Goal: Information Seeking & Learning: Learn about a topic

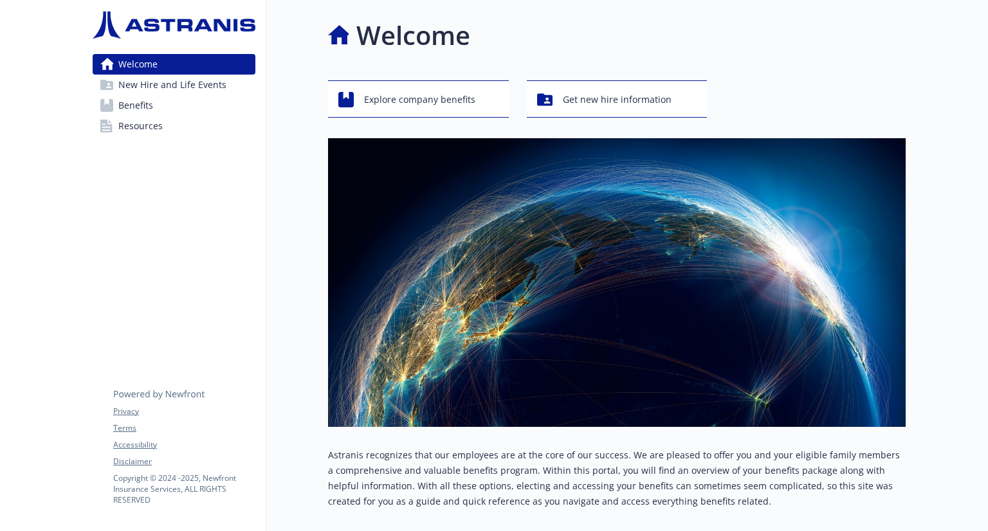
click at [190, 101] on link "Benefits" at bounding box center [174, 105] width 163 height 21
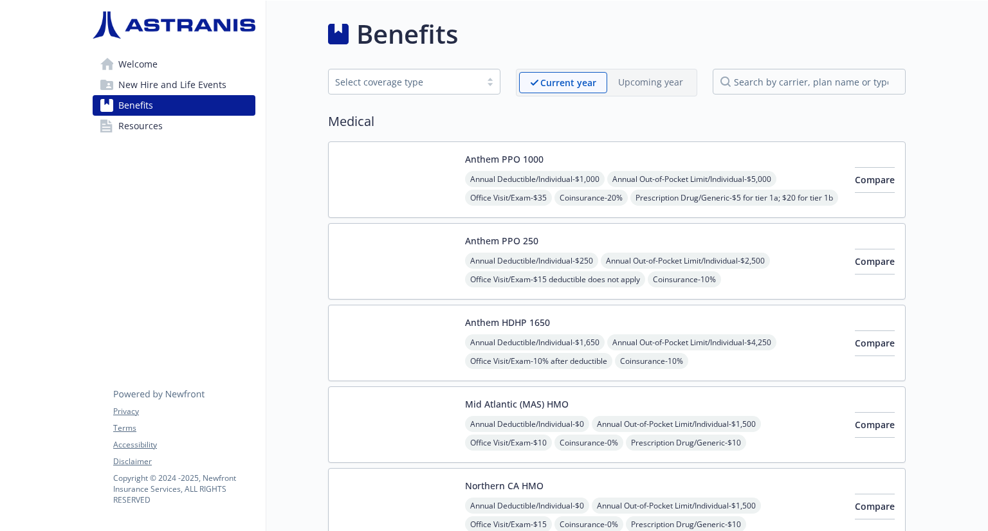
scroll to position [0, 5]
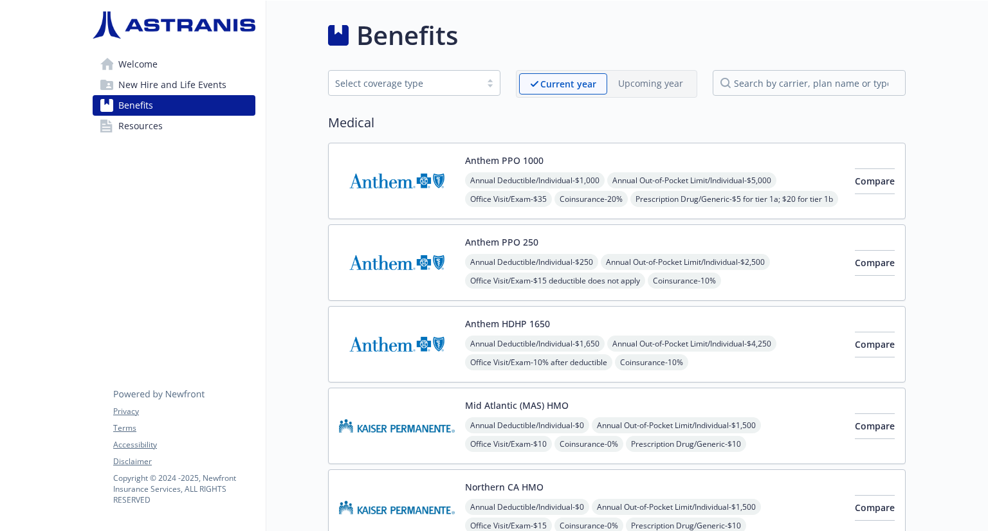
click at [530, 35] on div "Benefits" at bounding box center [616, 35] width 577 height 39
click at [553, 320] on div "Anthem HDHP 1650 Annual Deductible/Individual - $1,650 Annual Out-of-Pocket Lim…" at bounding box center [654, 344] width 379 height 55
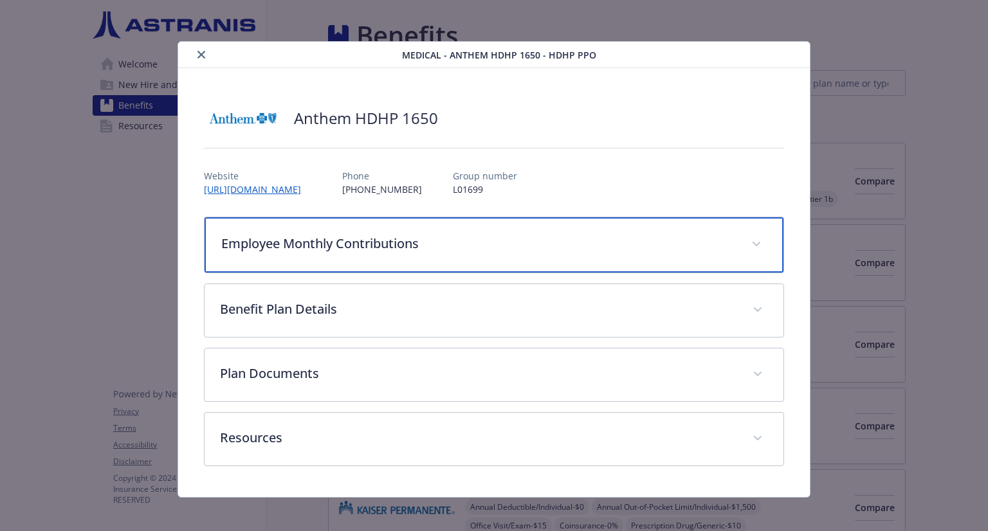
click at [566, 251] on div "Employee Monthly Contributions" at bounding box center [493, 244] width 578 height 55
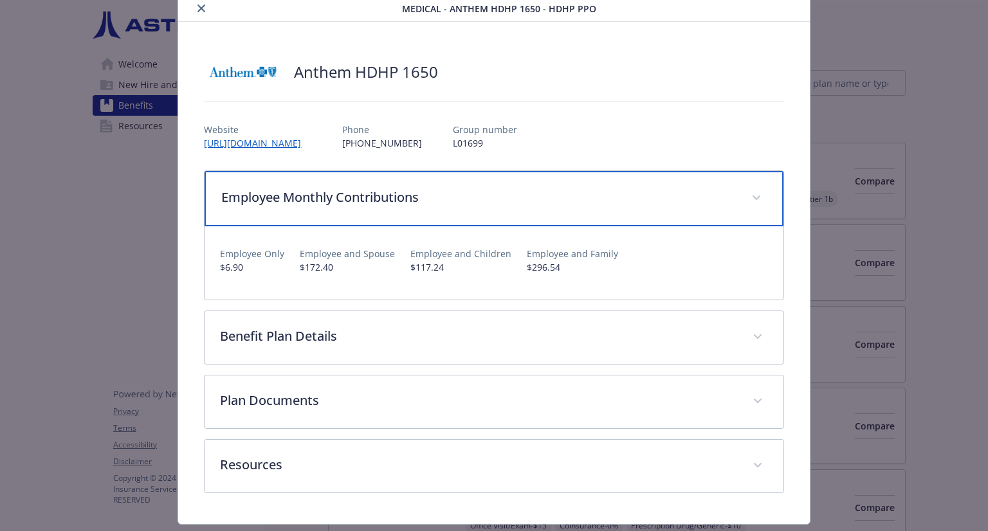
scroll to position [46, 0]
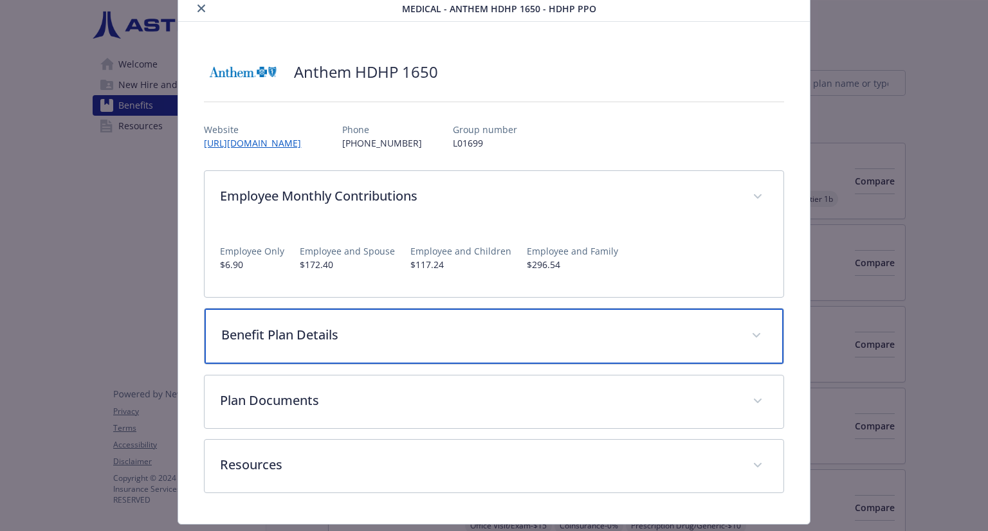
click at [523, 333] on p "Benefit Plan Details" at bounding box center [478, 334] width 514 height 19
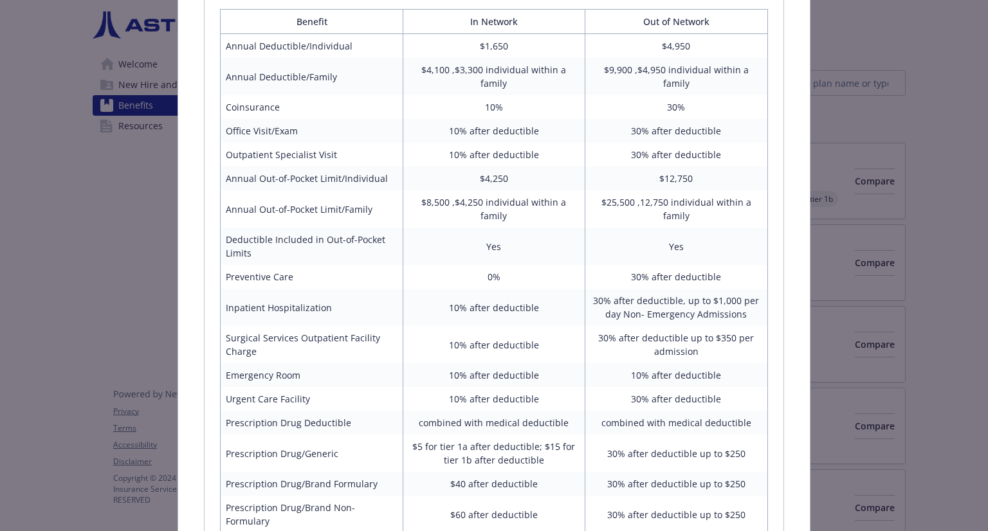
scroll to position [412, 0]
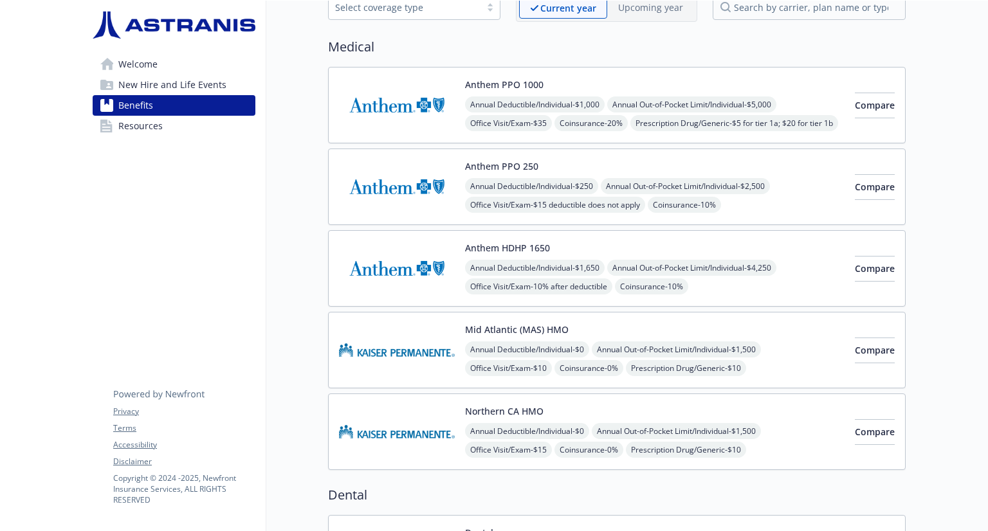
scroll to position [76, 6]
click at [504, 163] on button "Anthem PPO 250" at bounding box center [501, 166] width 73 height 14
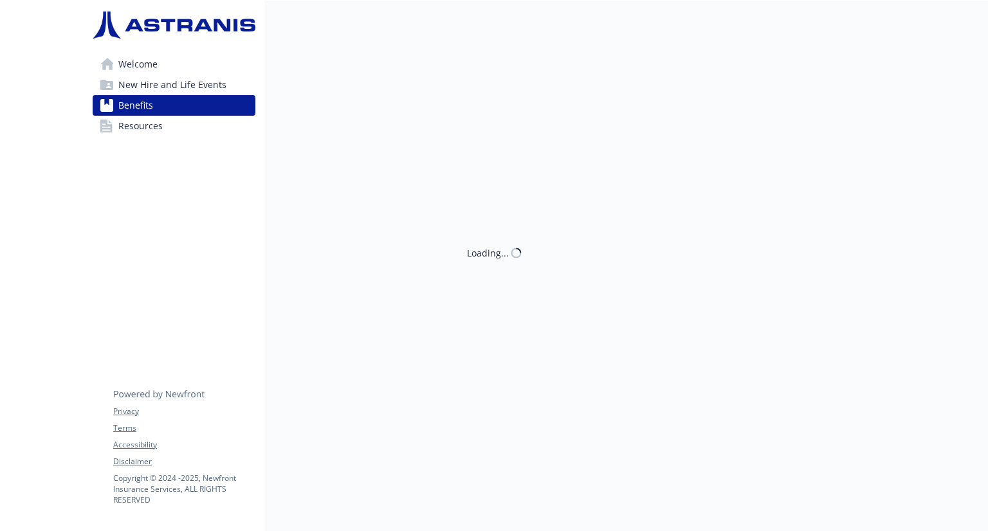
scroll to position [76, 6]
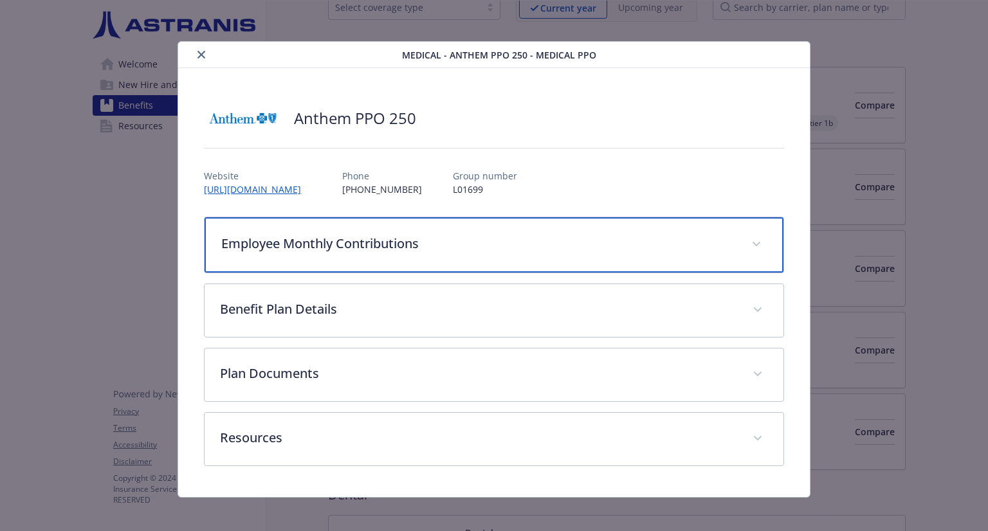
click at [298, 244] on p "Employee Monthly Contributions" at bounding box center [478, 243] width 514 height 19
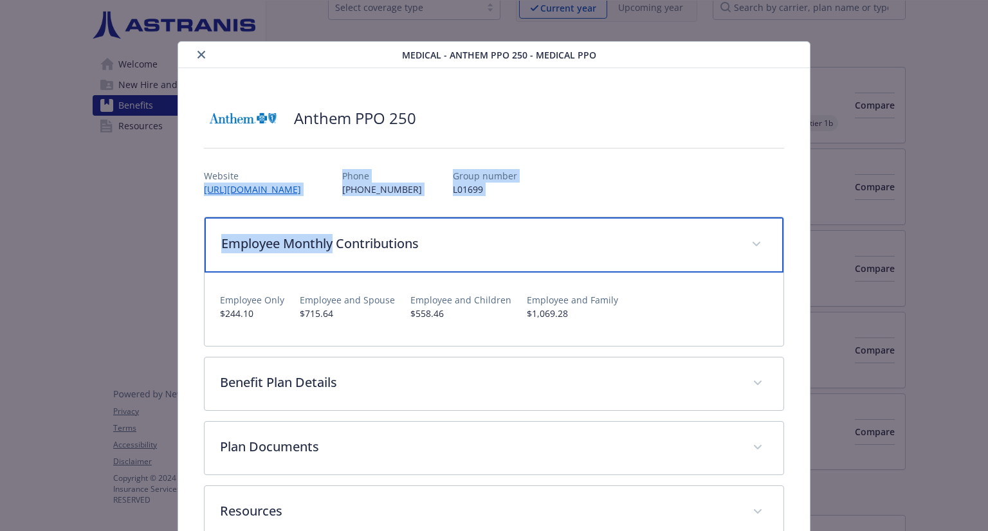
drag, startPoint x: 298, startPoint y: 244, endPoint x: 275, endPoint y: 165, distance: 82.0
click at [275, 165] on div "Anthem PPO 250 Website [URL][DOMAIN_NAME] Phone [PHONE_NUMBER] Group number L01…" at bounding box center [493, 319] width 579 height 440
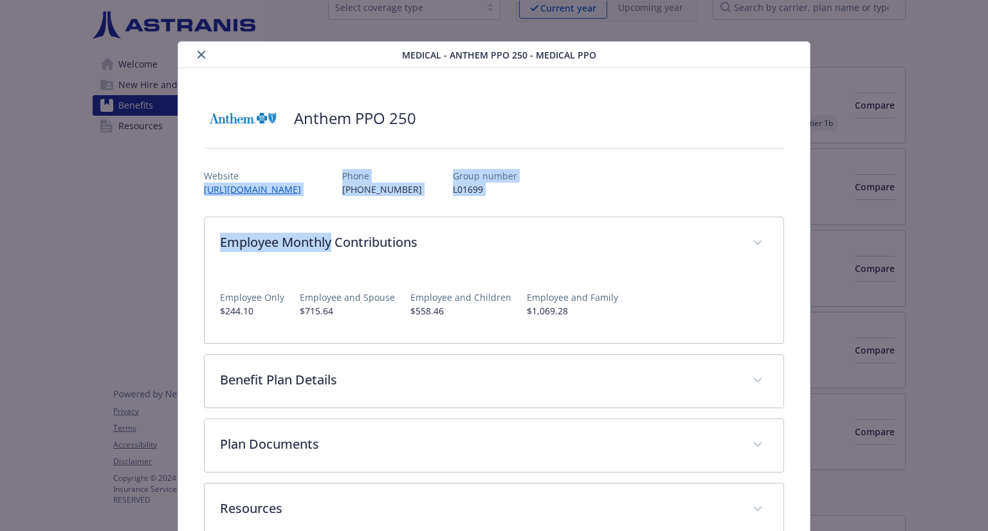
click at [203, 55] on icon "close" at bounding box center [201, 55] width 8 height 8
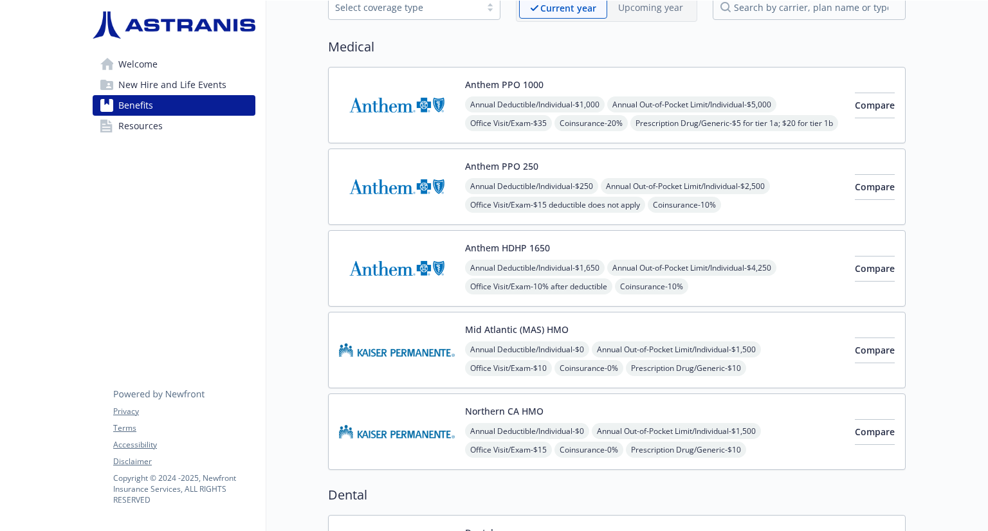
click at [432, 114] on img at bounding box center [397, 105] width 116 height 55
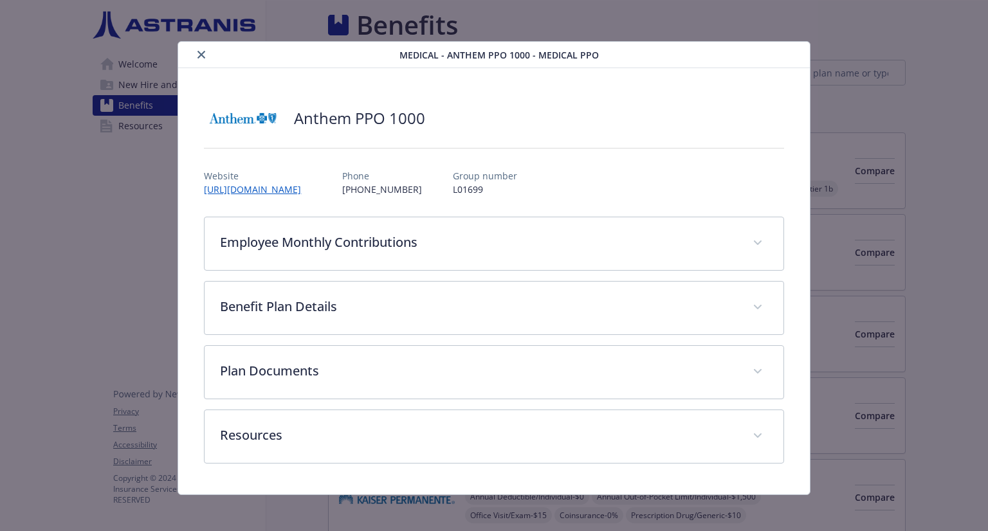
scroll to position [76, 6]
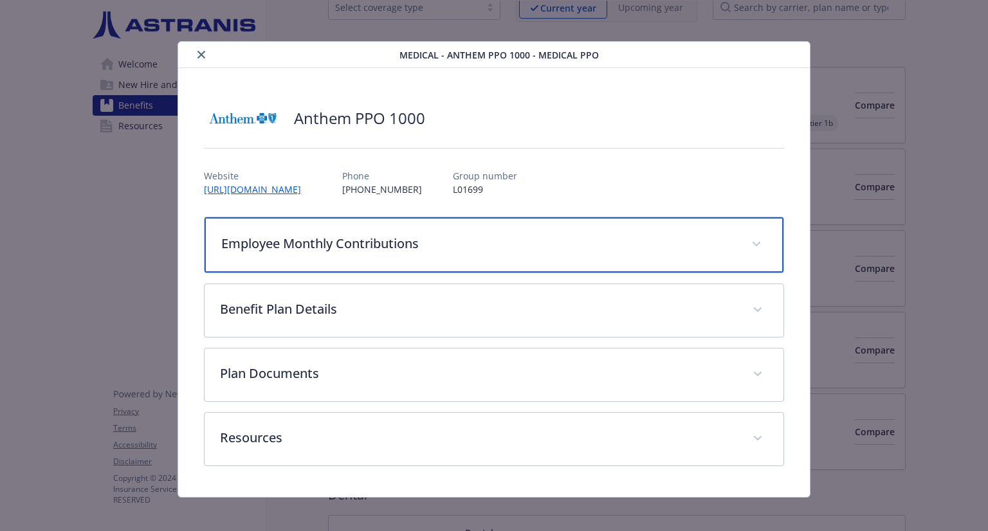
click at [329, 257] on div "Employee Monthly Contributions" at bounding box center [493, 244] width 578 height 55
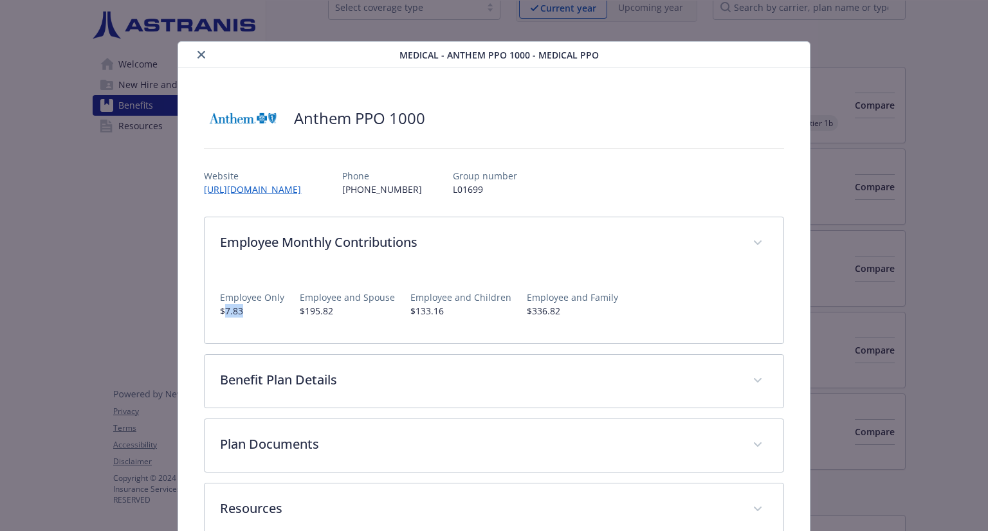
drag, startPoint x: 224, startPoint y: 316, endPoint x: 269, endPoint y: 311, distance: 44.6
click at [269, 311] on p "$7.83" at bounding box center [252, 311] width 64 height 14
click at [197, 52] on icon "close" at bounding box center [201, 55] width 8 height 8
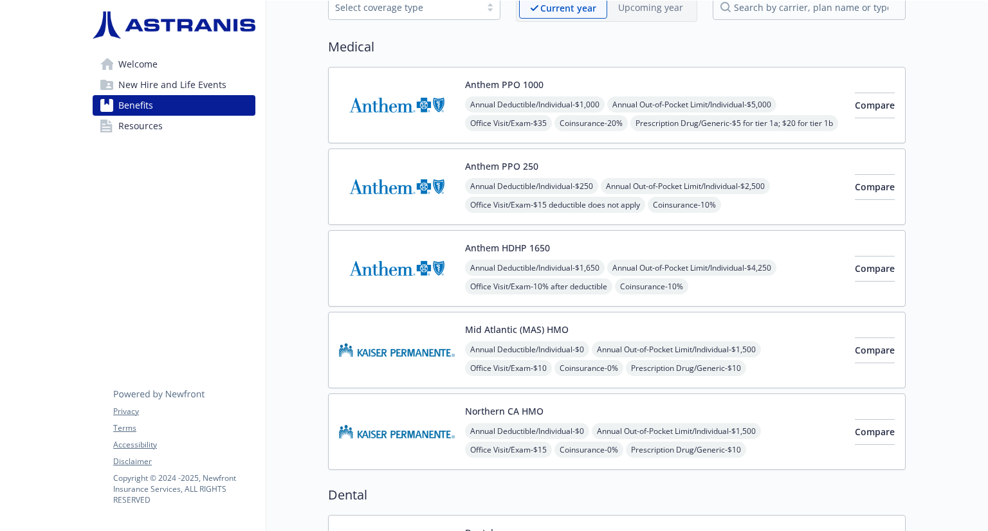
click at [421, 260] on img at bounding box center [397, 268] width 116 height 55
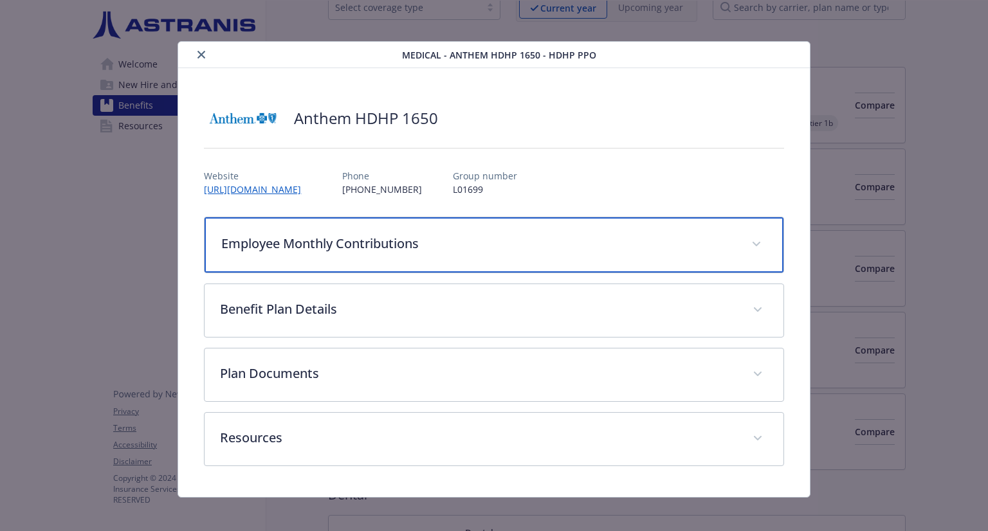
click at [372, 251] on p "Employee Monthly Contributions" at bounding box center [478, 243] width 514 height 19
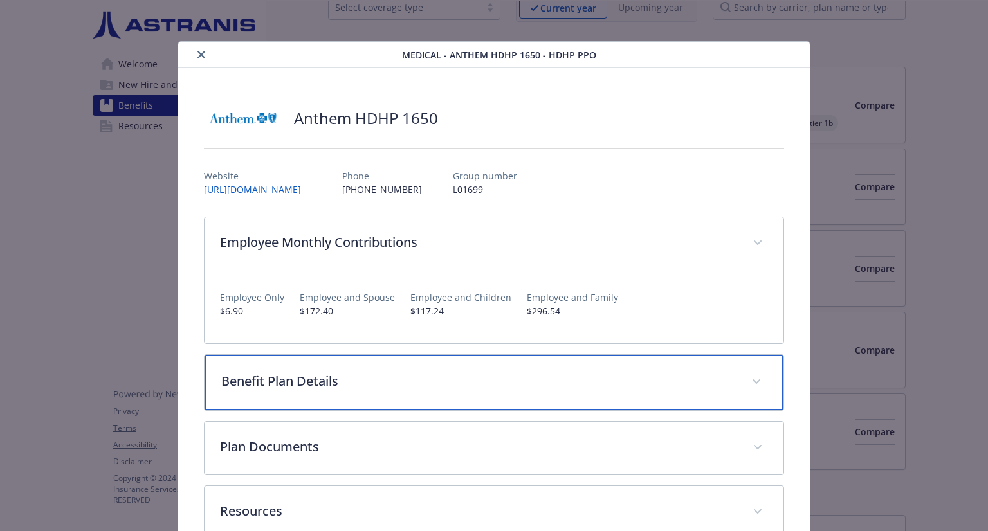
click at [303, 381] on p "Benefit Plan Details" at bounding box center [478, 381] width 514 height 19
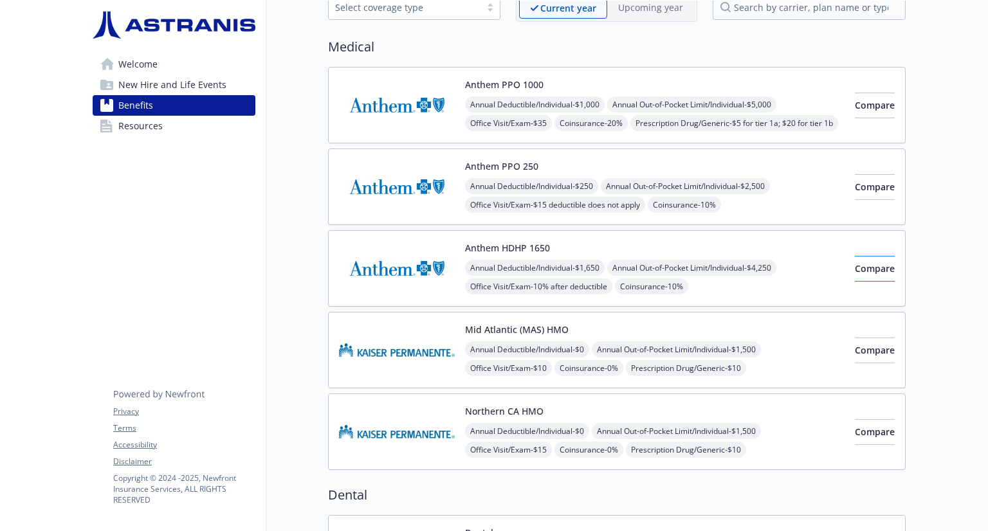
scroll to position [76, 10]
click at [674, 407] on div "Northern CA HMO Annual Deductible/Individual - $0 Annual Out-of-Pocket Limit/In…" at bounding box center [654, 431] width 379 height 55
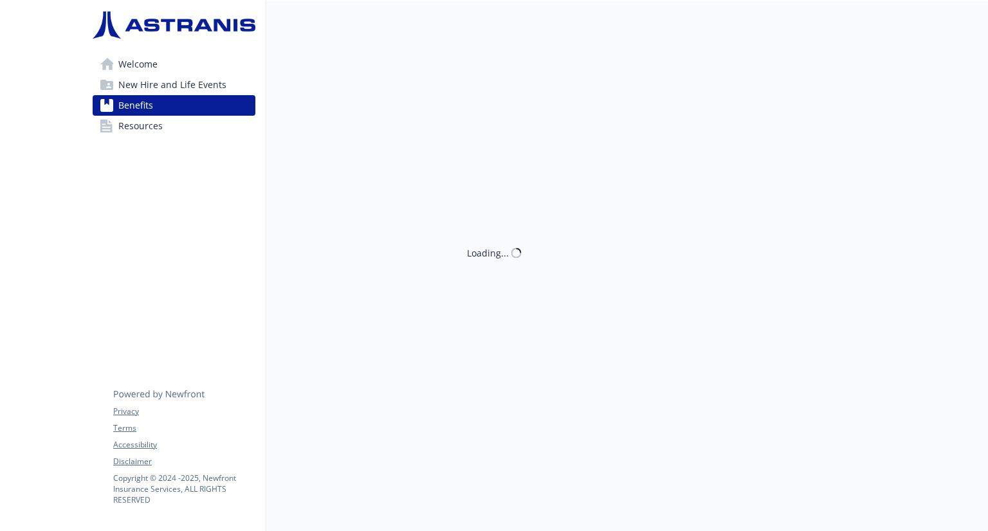
scroll to position [76, 10]
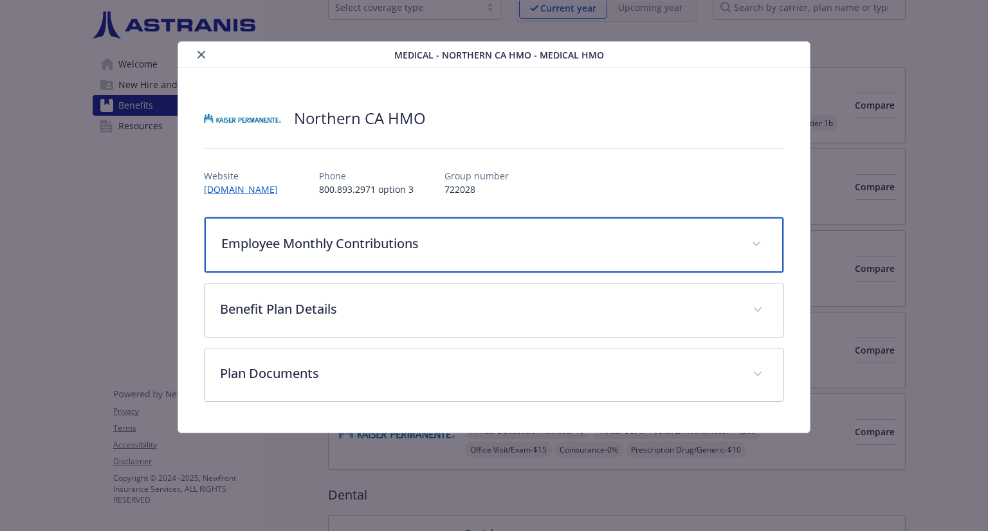
click at [625, 246] on p "Employee Monthly Contributions" at bounding box center [478, 243] width 514 height 19
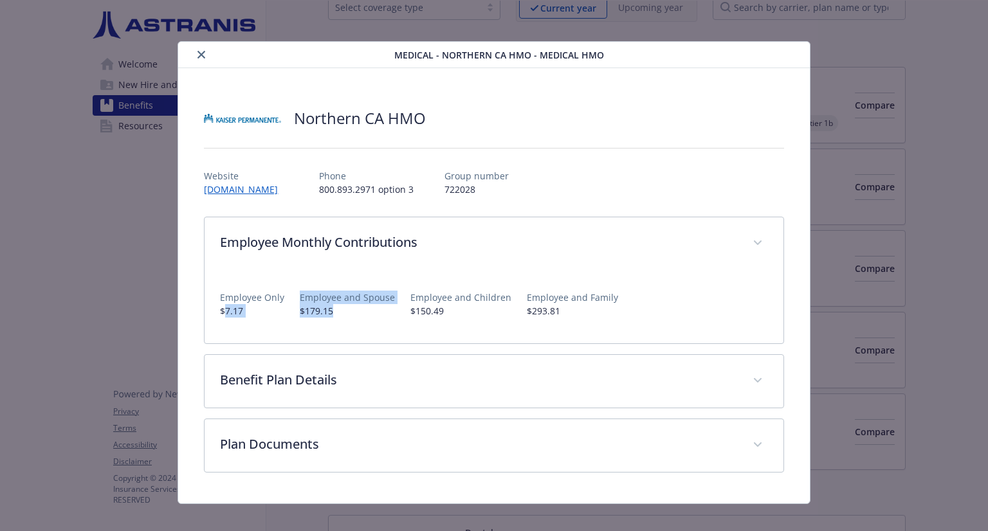
drag, startPoint x: 222, startPoint y: 313, endPoint x: 341, endPoint y: 311, distance: 119.0
click at [343, 316] on div "Employee Only $7.17 Employee and Spouse $179.15 Employee and Children $150.49 E…" at bounding box center [493, 298] width 547 height 37
click at [341, 311] on p "$179.15" at bounding box center [347, 311] width 95 height 14
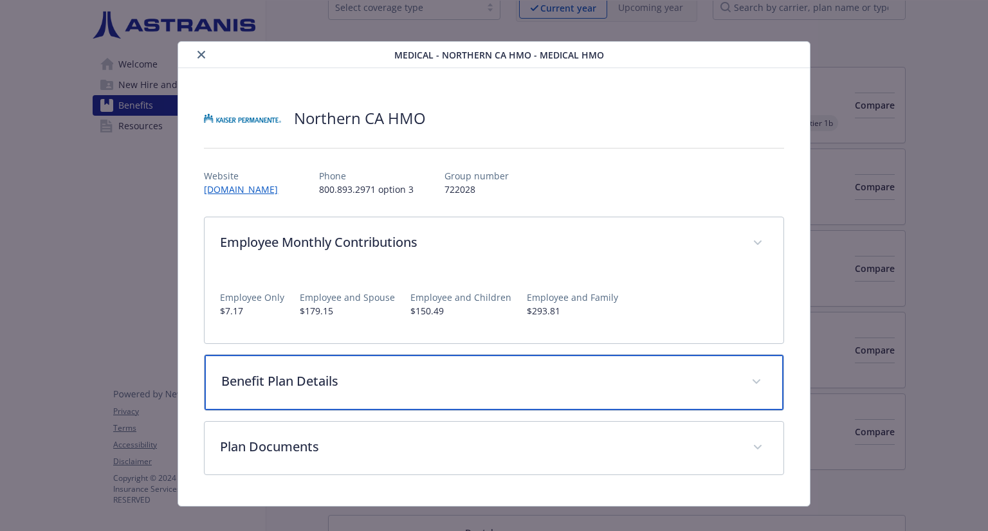
click at [255, 378] on p "Benefit Plan Details" at bounding box center [478, 381] width 514 height 19
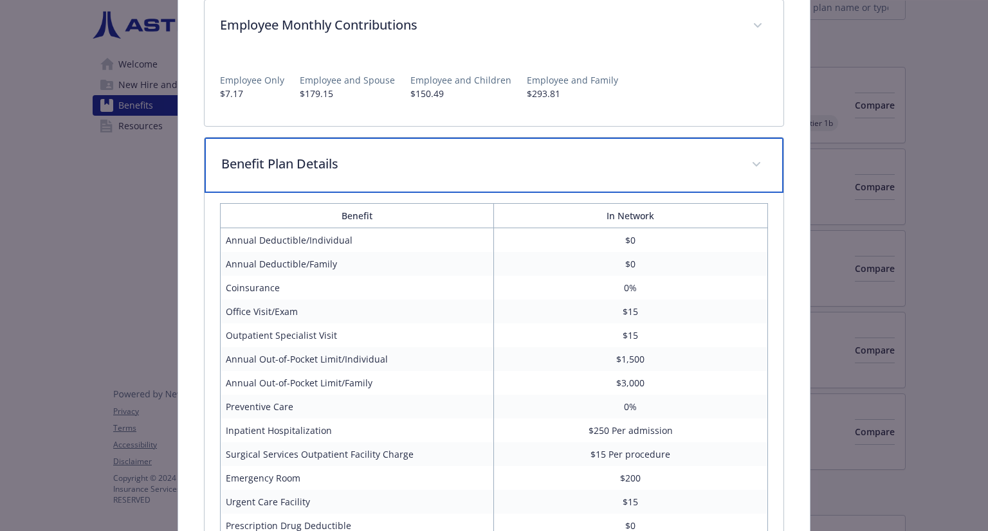
scroll to position [218, 0]
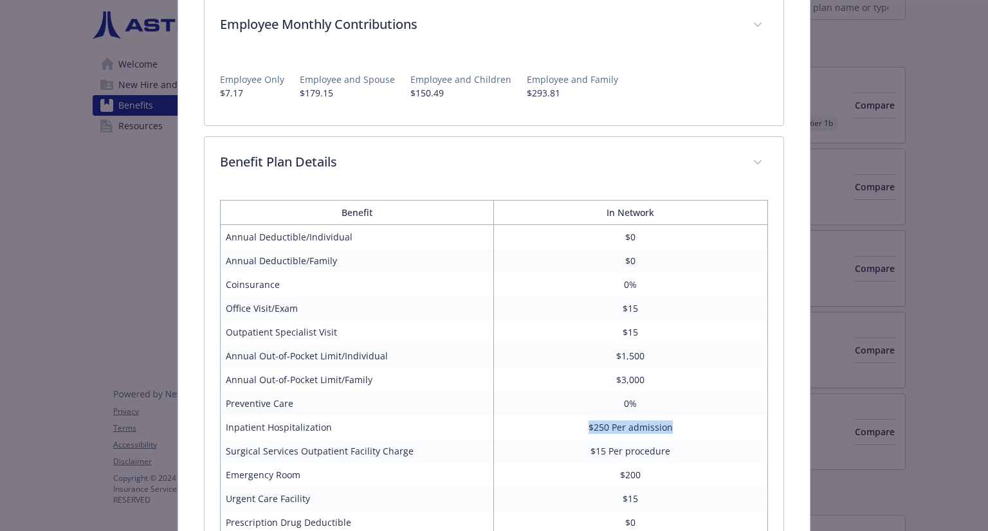
drag, startPoint x: 579, startPoint y: 424, endPoint x: 700, endPoint y: 437, distance: 121.5
click at [700, 437] on td "$250 Per admission" at bounding box center [630, 427] width 273 height 24
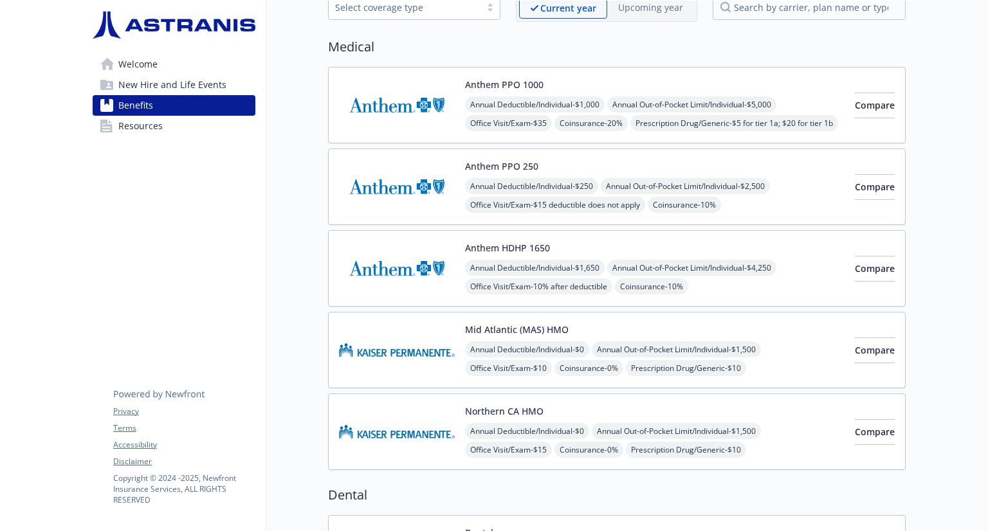
click at [136, 86] on span "New Hire and Life Events" at bounding box center [172, 85] width 108 height 21
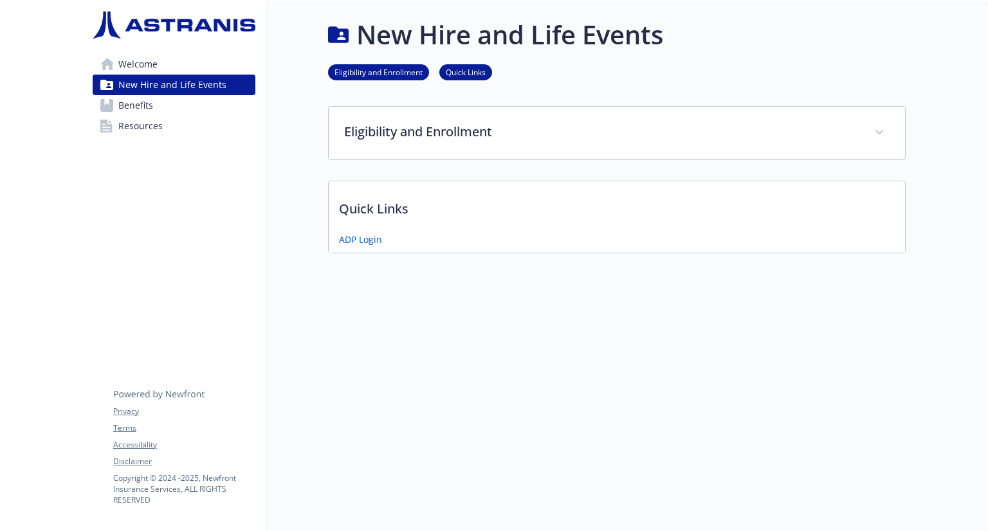
click at [134, 62] on span "Welcome" at bounding box center [137, 64] width 39 height 21
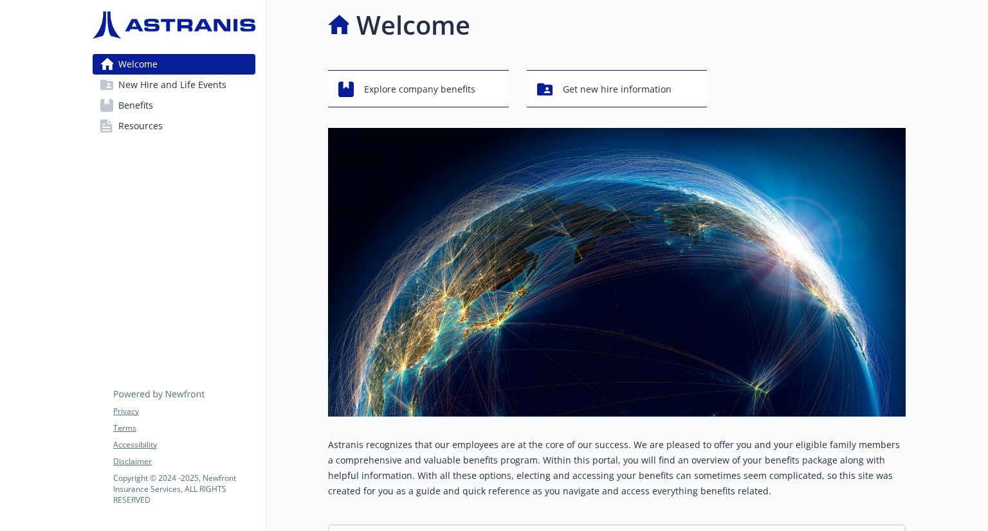
click at [140, 120] on span "Resources" at bounding box center [140, 126] width 44 height 21
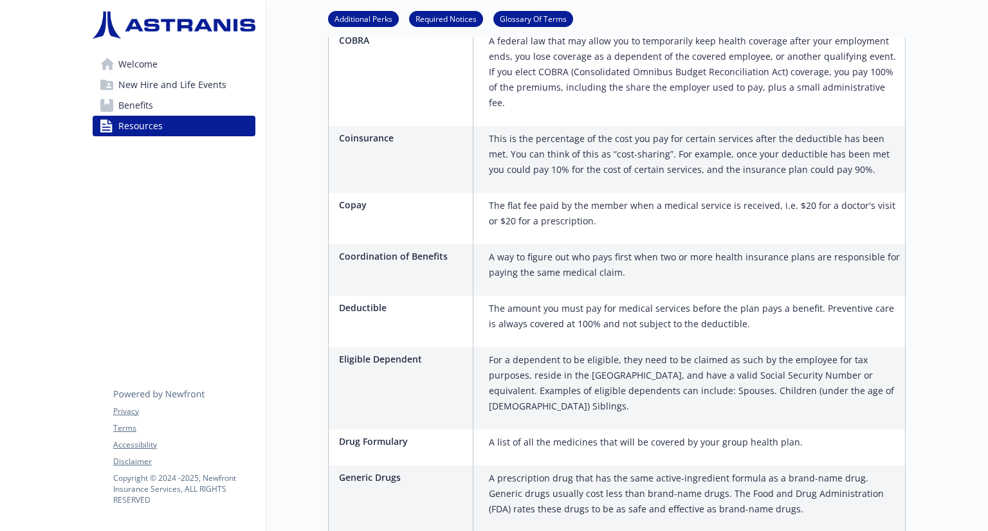
scroll to position [677, 10]
